Goal: Task Accomplishment & Management: Complete application form

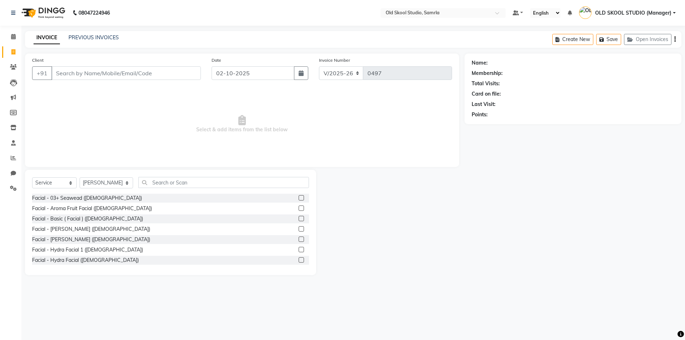
select select "8041"
select select "service"
select select "92040"
click at [103, 40] on link "PREVIOUS INVOICES" at bounding box center [93, 37] width 50 height 6
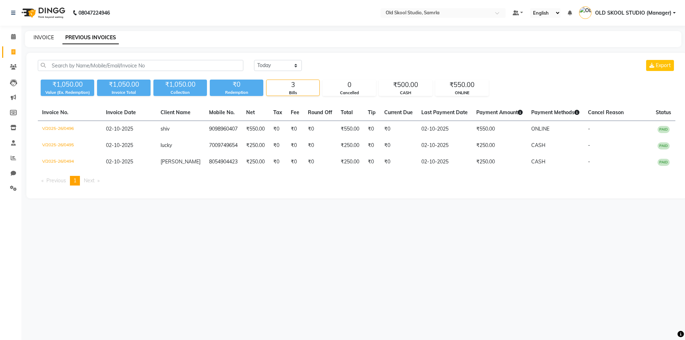
click at [47, 37] on link "INVOICE" at bounding box center [44, 37] width 20 height 6
select select "service"
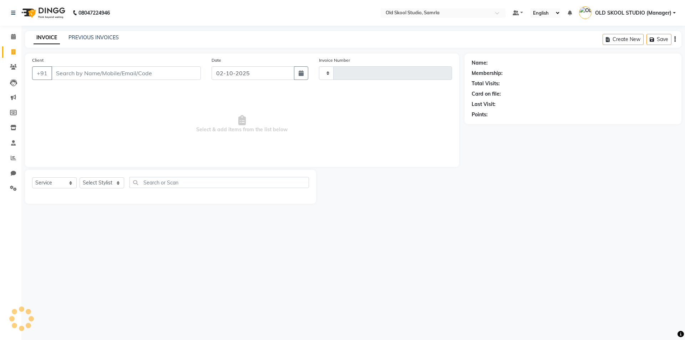
type input "0497"
select select "8041"
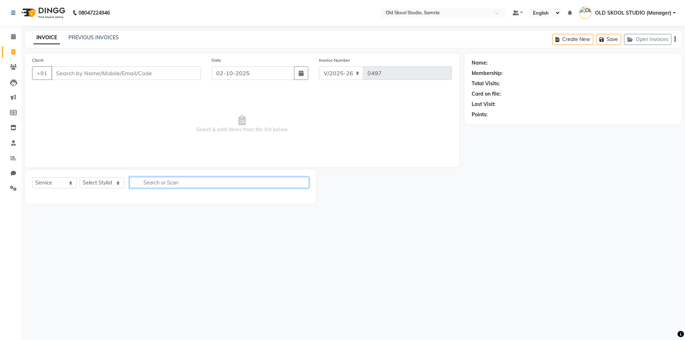
click at [147, 181] on input "text" at bounding box center [218, 182] width 179 height 11
type input "head"
click at [117, 184] on select "Select Stylist [PERSON_NAME] gagandeepkaur [PERSON_NAME] OLD SKOOL STUDIO (Mana…" at bounding box center [107, 182] width 54 height 11
select select "84326"
click at [80, 177] on select "Select Stylist [PERSON_NAME] gagandeepkaur [PERSON_NAME] OLD SKOOL STUDIO (Mana…" at bounding box center [107, 182] width 54 height 11
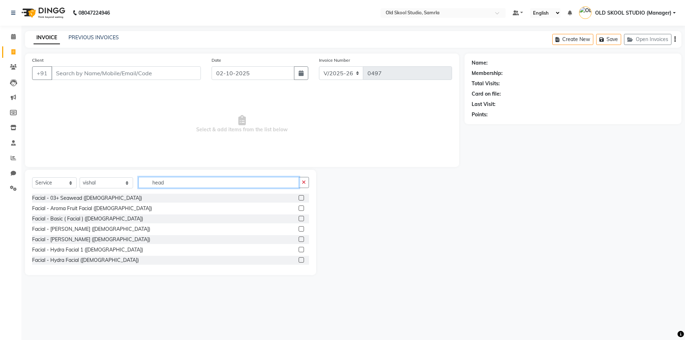
click at [188, 185] on input "head" at bounding box center [218, 182] width 161 height 11
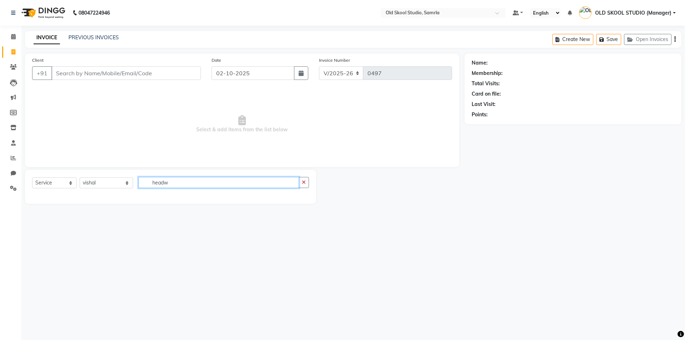
type input "head"
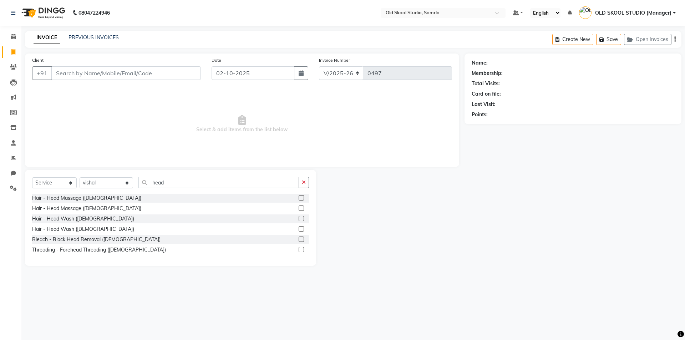
click at [303, 219] on label at bounding box center [301, 218] width 5 height 5
click at [303, 219] on input "checkbox" at bounding box center [301, 219] width 5 height 5
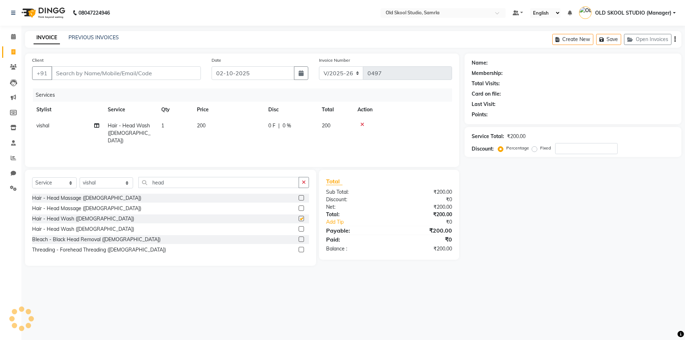
checkbox input "false"
click at [195, 182] on input "head" at bounding box center [218, 182] width 161 height 11
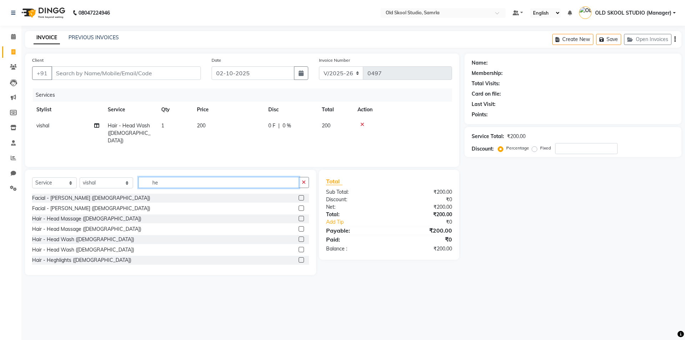
type input "h"
type input "bl"
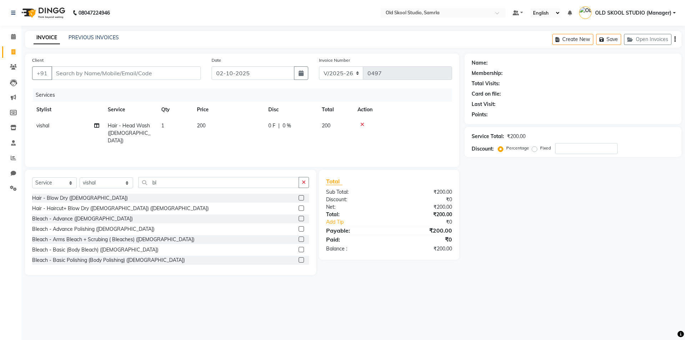
click at [299, 208] on label at bounding box center [301, 207] width 5 height 5
click at [299, 208] on input "checkbox" at bounding box center [301, 208] width 5 height 5
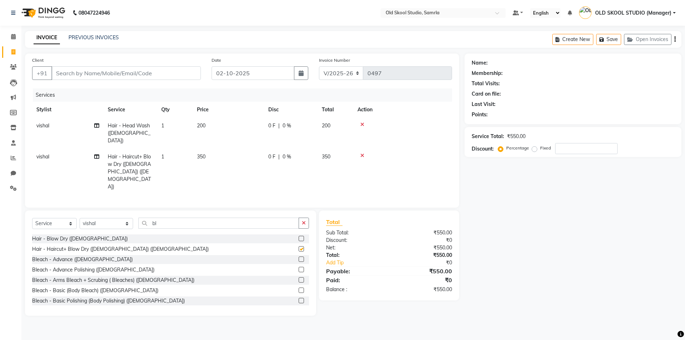
checkbox input "false"
click at [364, 126] on icon at bounding box center [362, 124] width 4 height 5
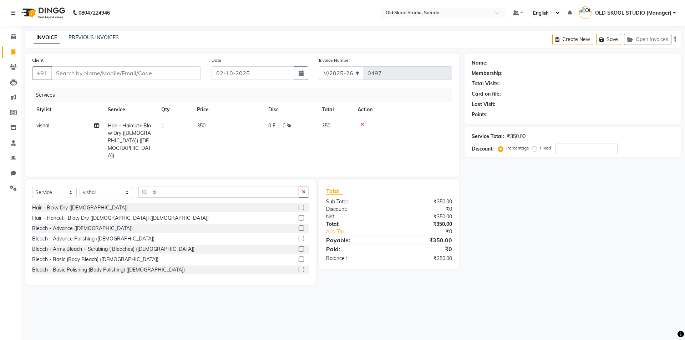
click at [363, 123] on icon at bounding box center [362, 124] width 4 height 5
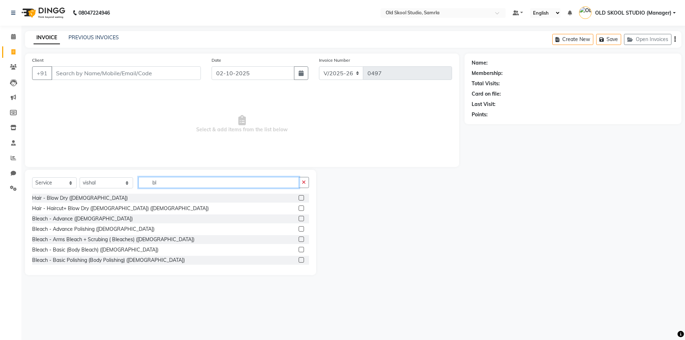
click at [171, 182] on input "bl" at bounding box center [218, 182] width 161 height 11
type input "b"
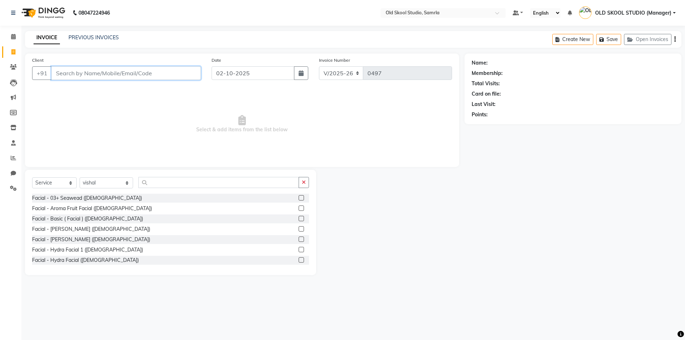
click at [111, 73] on input "Client" at bounding box center [125, 73] width 149 height 14
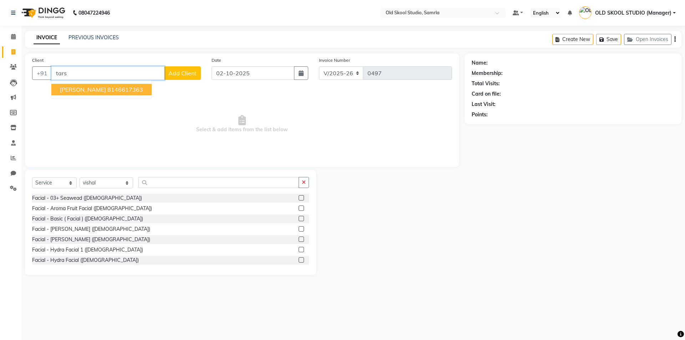
click at [108, 89] on ngb-highlight "8146617363" at bounding box center [125, 89] width 36 height 7
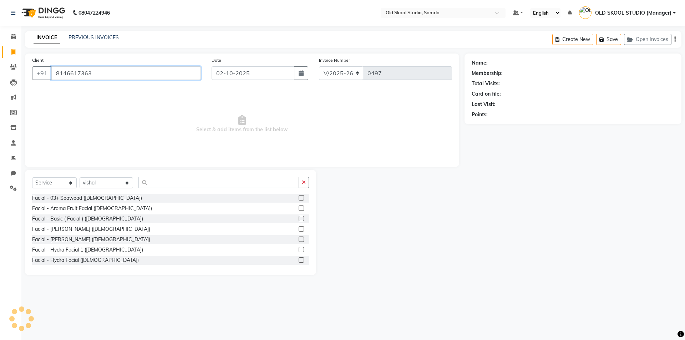
type input "8146617363"
select select "1: Object"
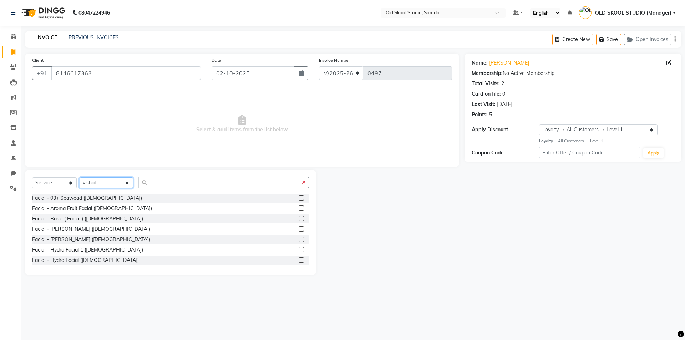
click at [102, 178] on select "Select Stylist [PERSON_NAME] gagandeepkaur [PERSON_NAME] OLD SKOOL STUDIO (Mana…" at bounding box center [107, 182] width 54 height 11
select select "92040"
click at [80, 177] on select "Select Stylist [PERSON_NAME] gagandeepkaur [PERSON_NAME] OLD SKOOL STUDIO (Mana…" at bounding box center [107, 182] width 54 height 11
click at [162, 186] on input "text" at bounding box center [218, 182] width 161 height 11
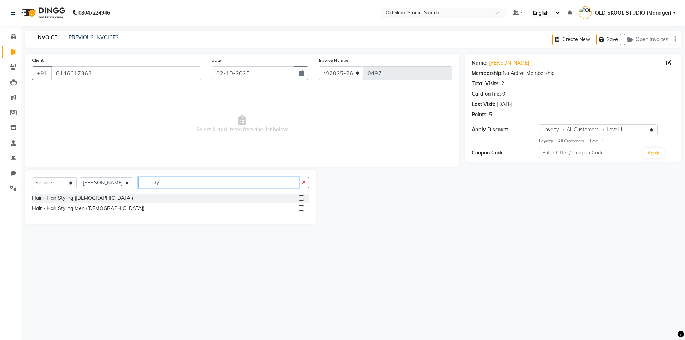
type input "sty"
click at [303, 210] on label at bounding box center [301, 207] width 5 height 5
click at [303, 210] on input "checkbox" at bounding box center [301, 208] width 5 height 5
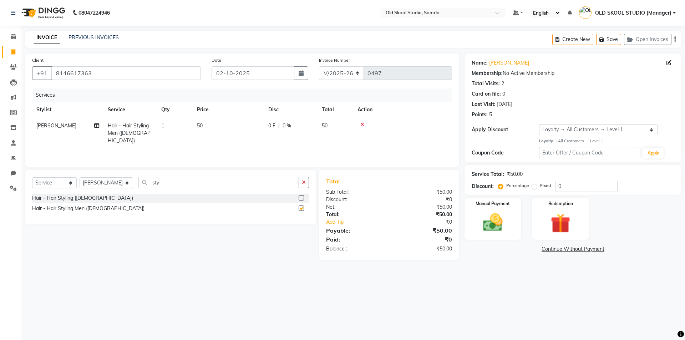
checkbox input "false"
click at [493, 217] on img at bounding box center [492, 223] width 33 height 24
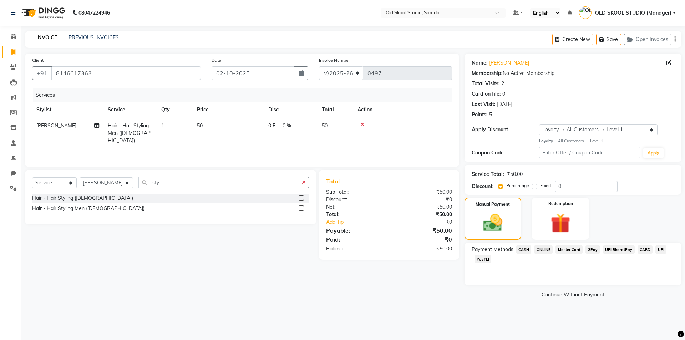
click at [522, 247] on span "CASH" at bounding box center [523, 249] width 15 height 8
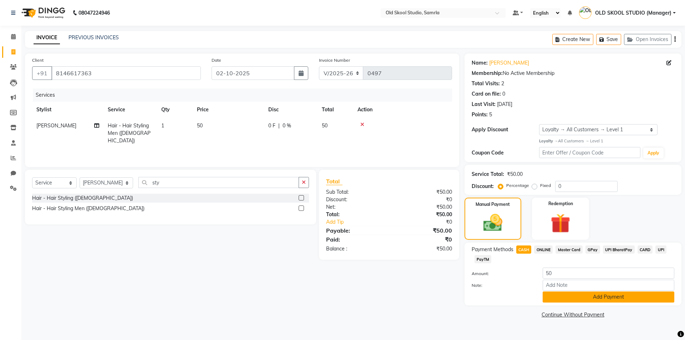
click at [571, 294] on button "Add Payment" at bounding box center [609, 296] width 132 height 11
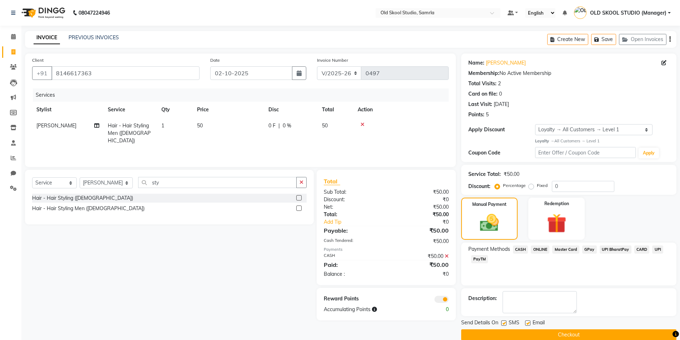
click at [574, 335] on button "Checkout" at bounding box center [568, 334] width 215 height 11
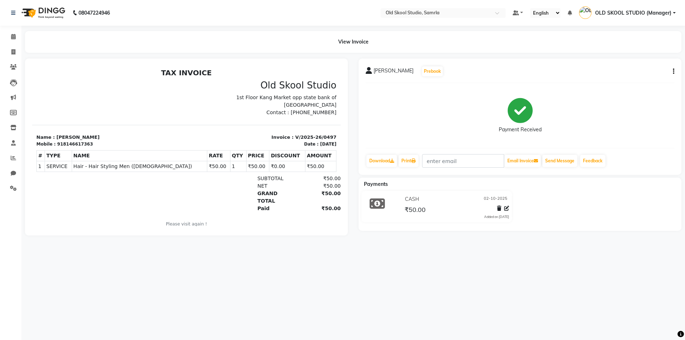
drag, startPoint x: 299, startPoint y: 112, endPoint x: 329, endPoint y: 116, distance: 29.4
click at [329, 116] on div "Old Skool Studio 1st Floor Kang Market opp state bank of [GEOGRAPHIC_DATA] Cont…" at bounding box center [264, 98] width 154 height 36
copy p "7860000795"
click at [149, 110] on div at bounding box center [109, 98] width 154 height 36
